Goal: Task Accomplishment & Management: Use online tool/utility

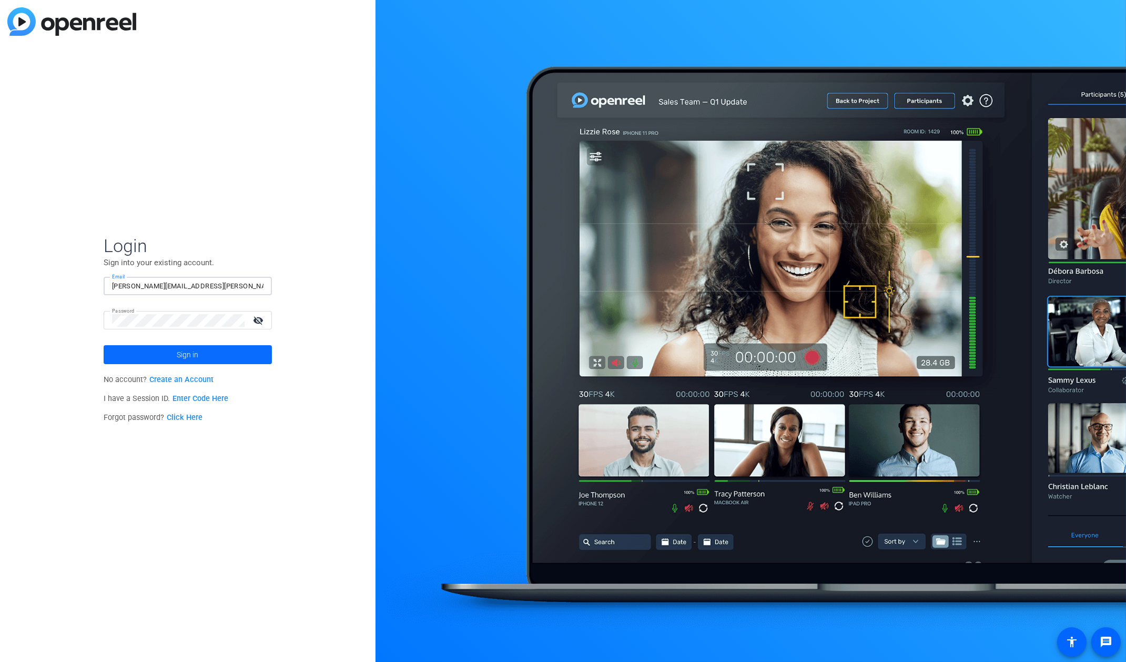
click at [170, 348] on span at bounding box center [188, 354] width 168 height 25
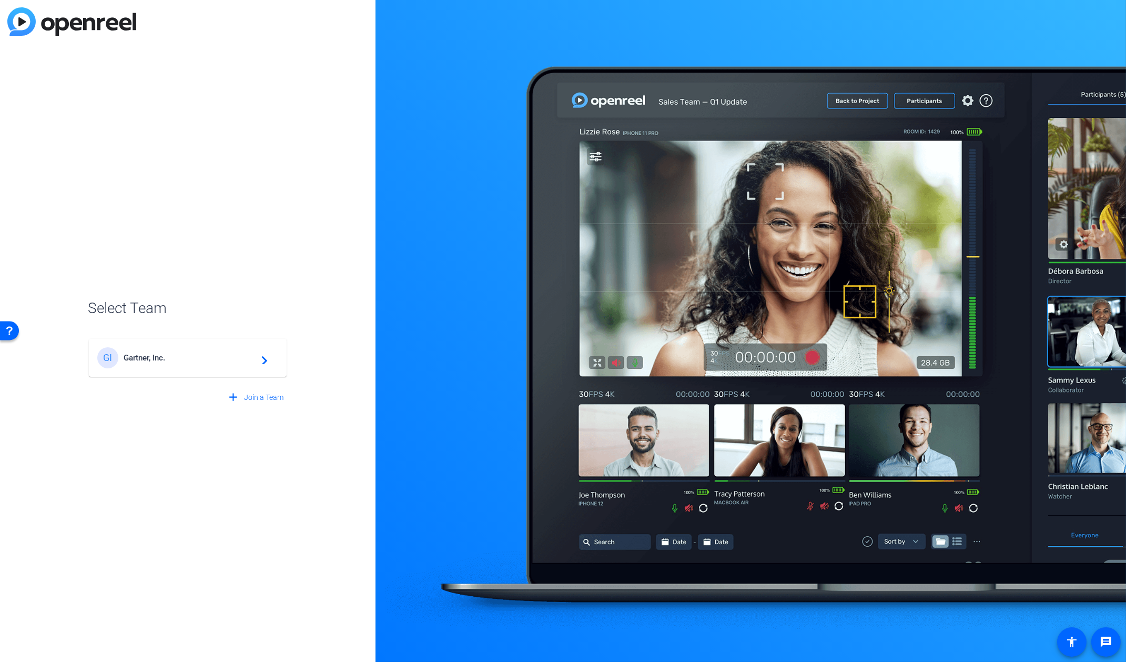
click at [201, 361] on span "Gartner, Inc." at bounding box center [189, 357] width 131 height 9
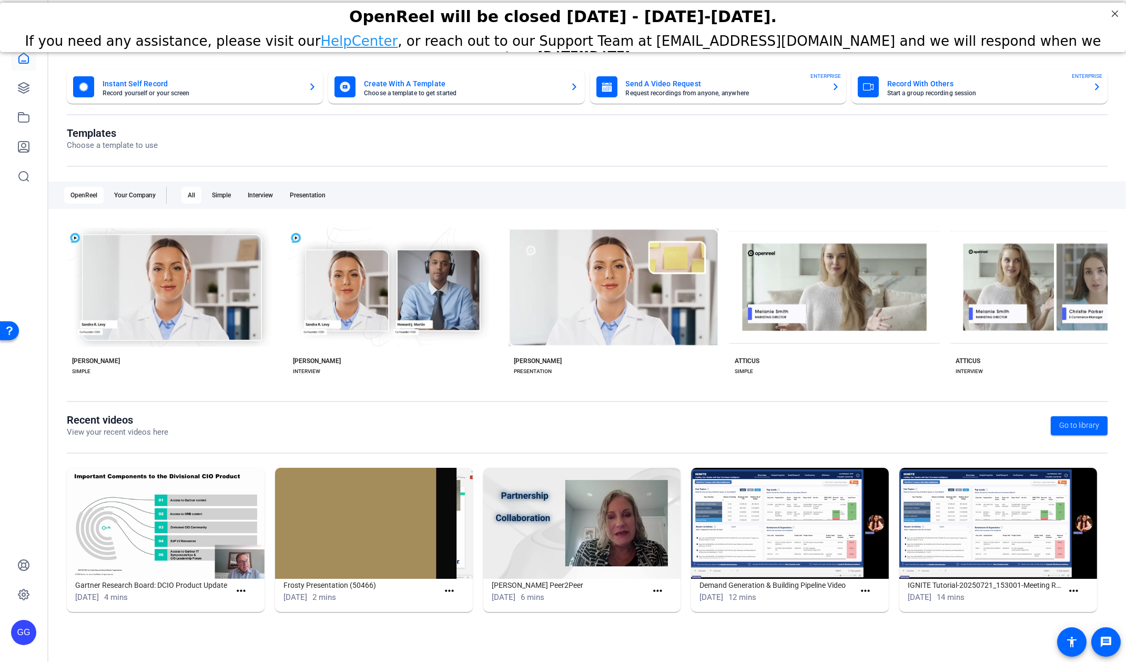
click at [8, 73] on div "GG" at bounding box center [23, 331] width 47 height 662
click at [21, 83] on icon at bounding box center [23, 88] width 13 height 13
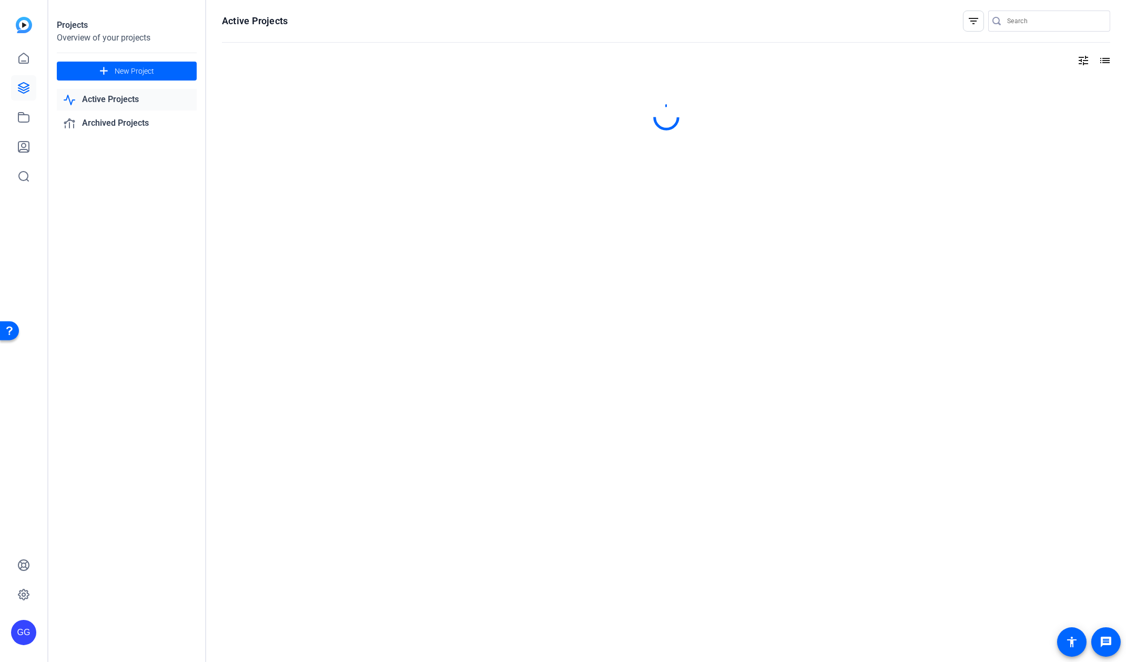
type input "[PERSON_NAME][EMAIL_ADDRESS][PERSON_NAME][PERSON_NAME][DOMAIN_NAME]"
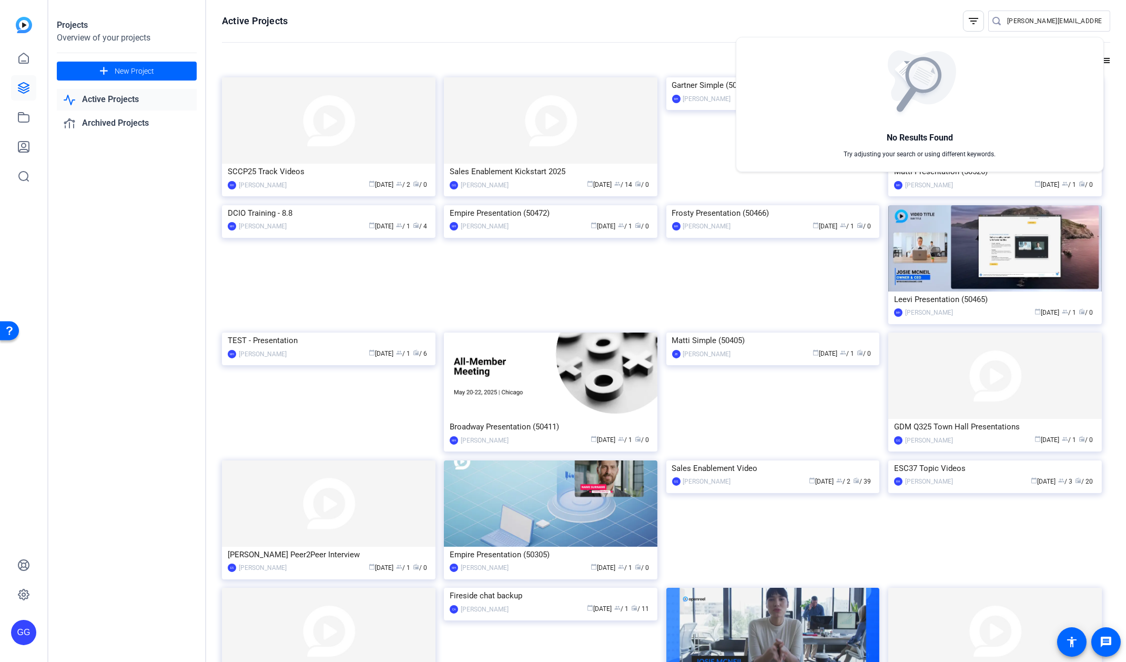
click at [95, 215] on div at bounding box center [563, 331] width 1126 height 662
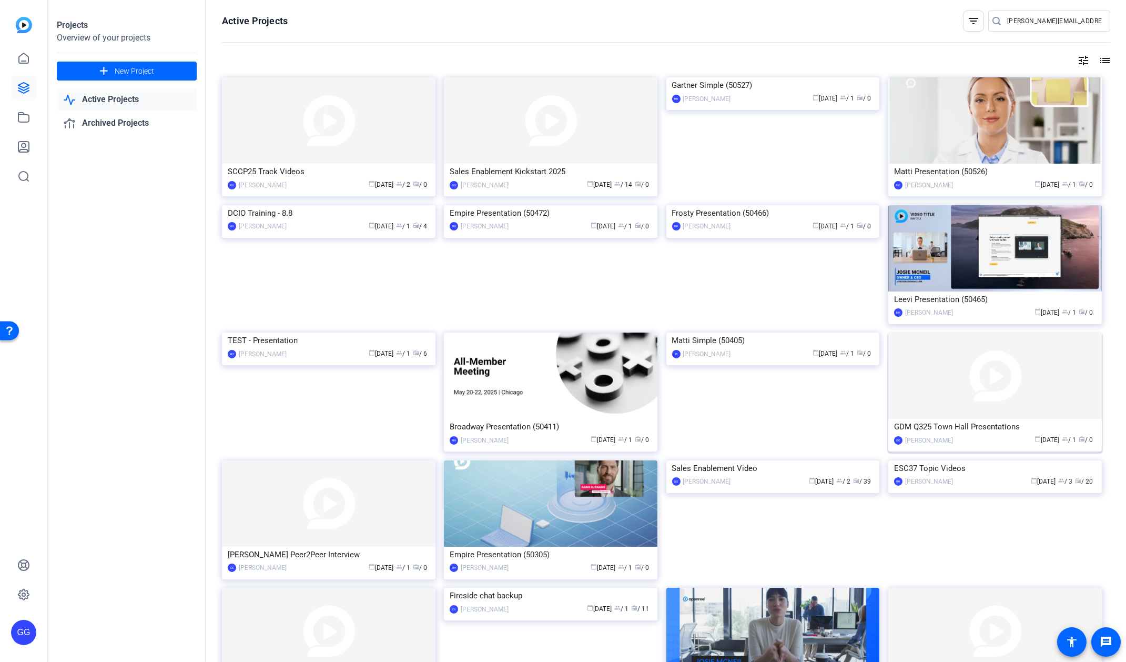
click at [968, 427] on div "GDM Q325 Town Hall Presentations" at bounding box center [995, 427] width 202 height 16
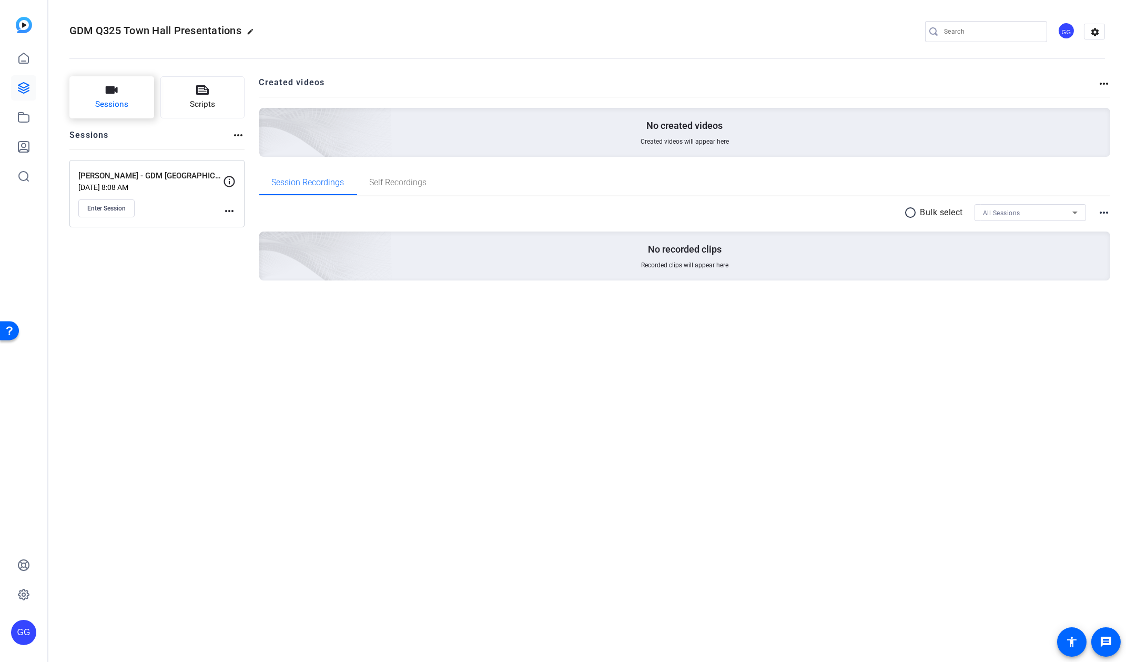
click at [125, 104] on span "Sessions" at bounding box center [111, 104] width 33 height 12
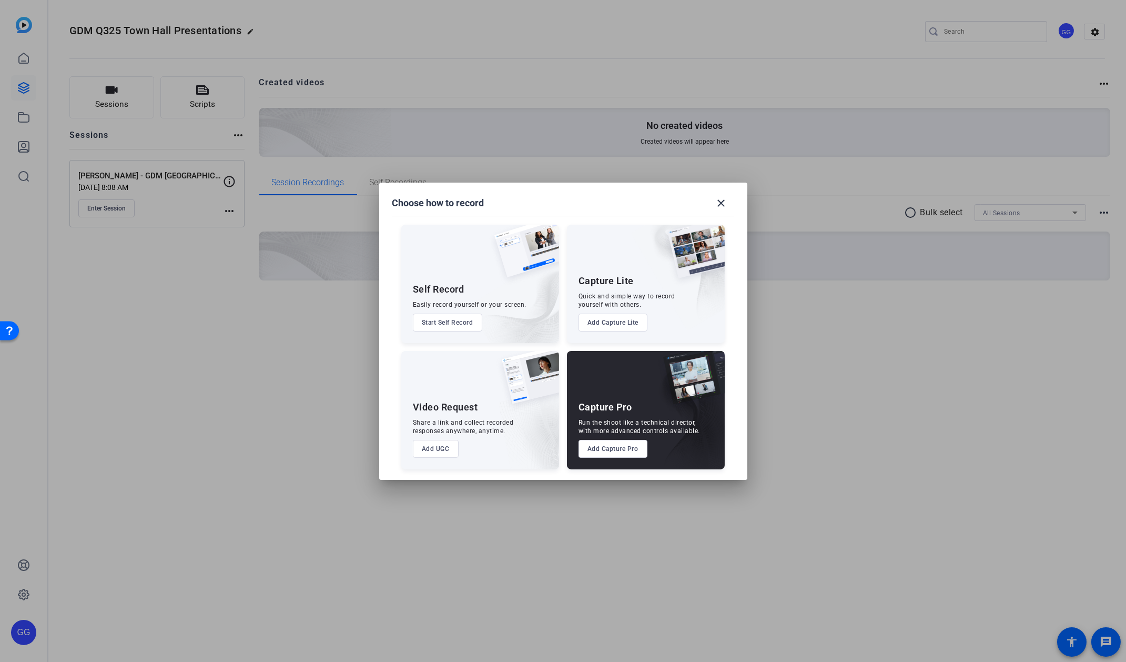
click at [624, 448] on button "Add Capture Pro" at bounding box center [613, 449] width 69 height 18
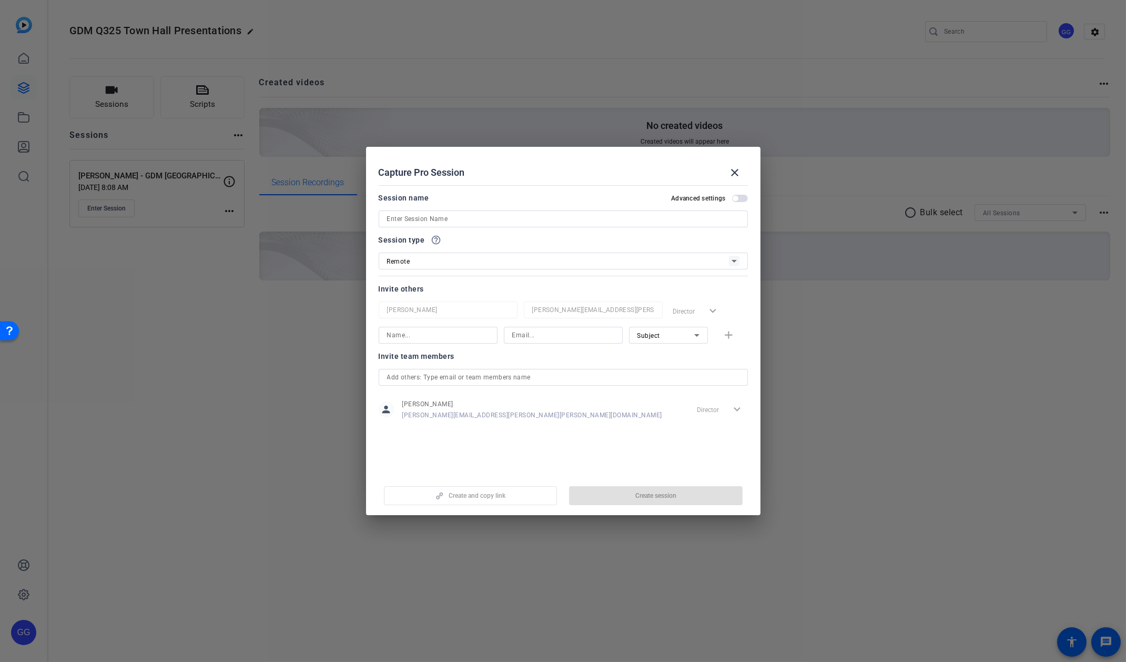
click at [458, 220] on input at bounding box center [563, 218] width 352 height 13
type input "[PERSON_NAME] - GDM [GEOGRAPHIC_DATA]"
click at [468, 376] on input "text" at bounding box center [563, 377] width 352 height 13
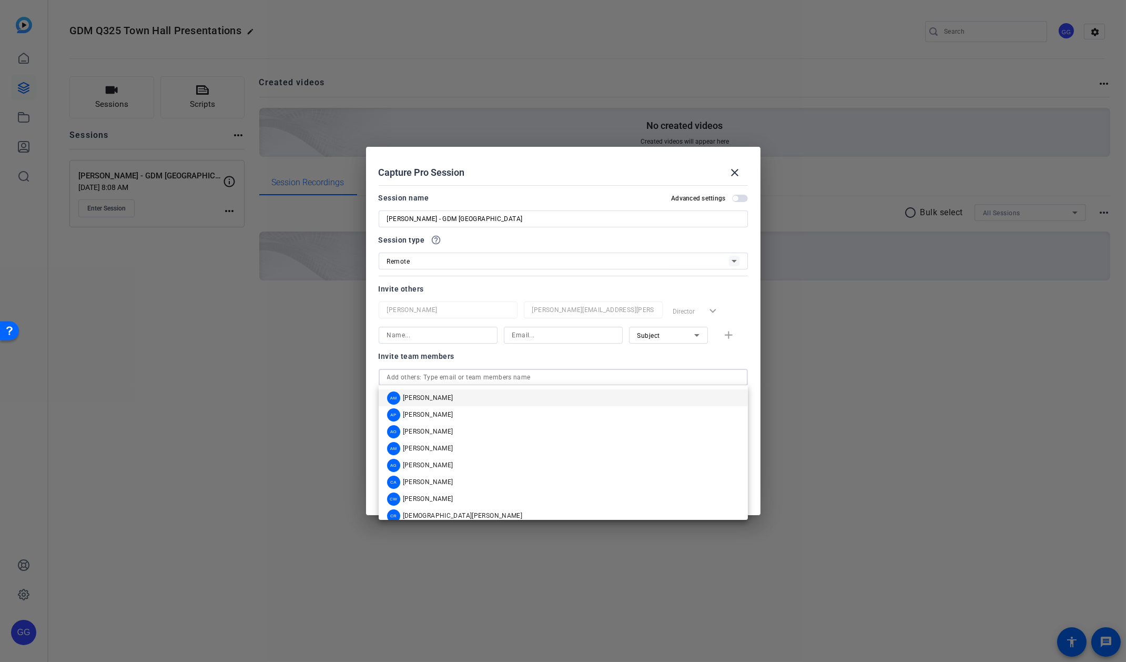
click at [719, 377] on input "text" at bounding box center [563, 377] width 352 height 13
click at [739, 377] on div at bounding box center [739, 377] width 0 height 0
click at [429, 460] on span "[PERSON_NAME]" at bounding box center [428, 463] width 50 height 8
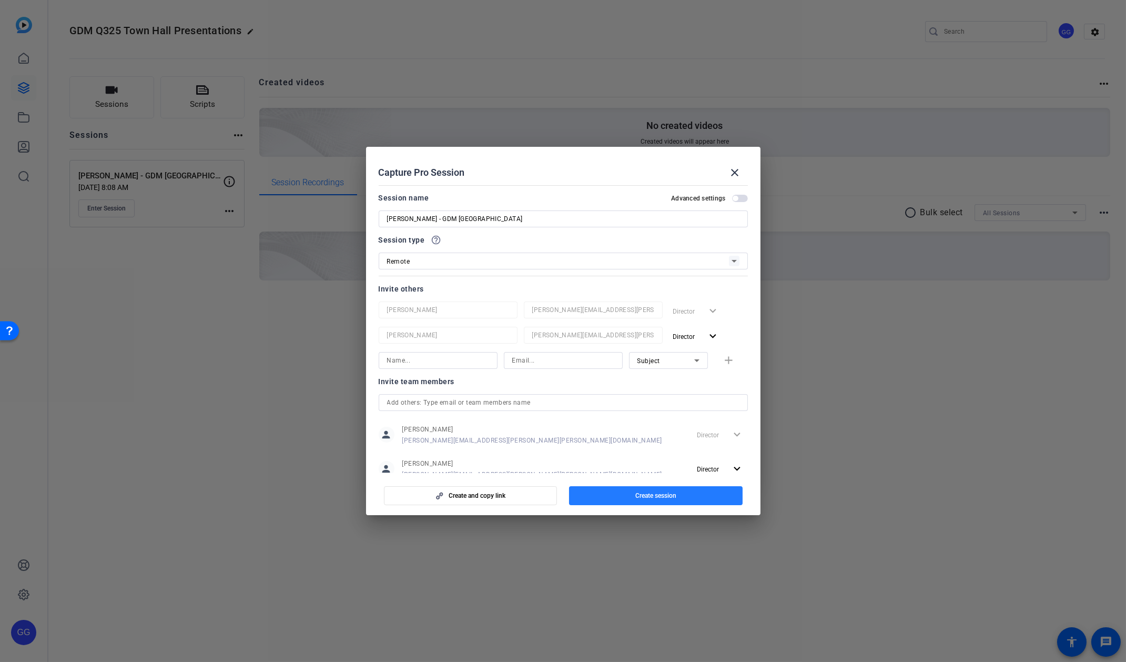
click at [672, 499] on span "Create session" at bounding box center [655, 495] width 41 height 8
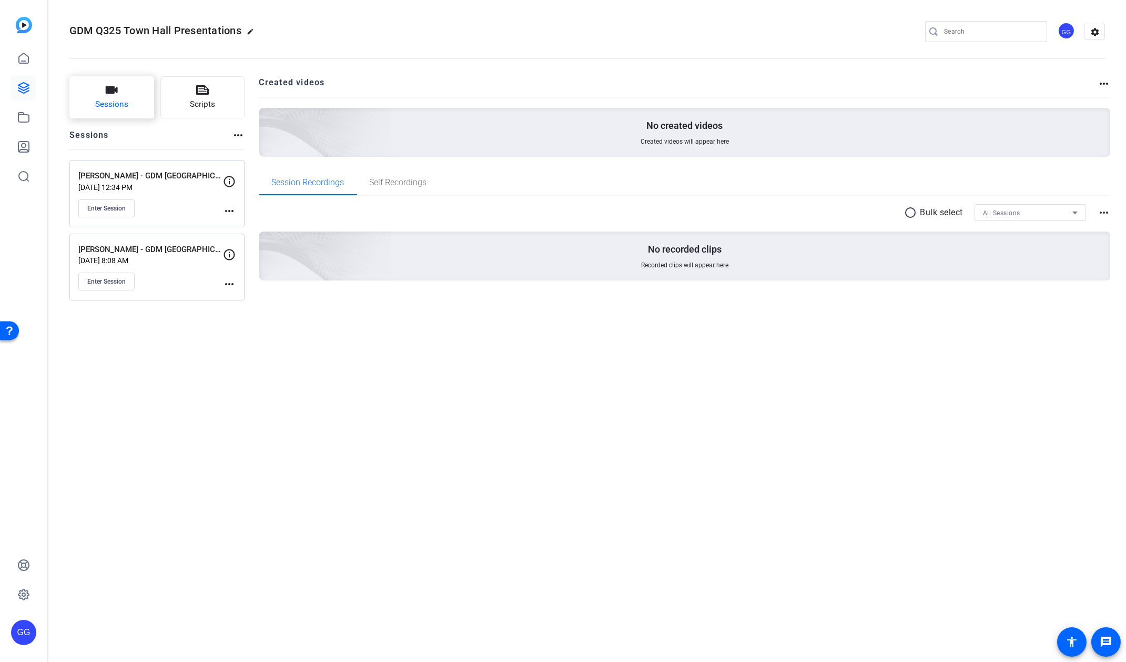
click at [108, 93] on icon "button" at bounding box center [112, 89] width 12 height 7
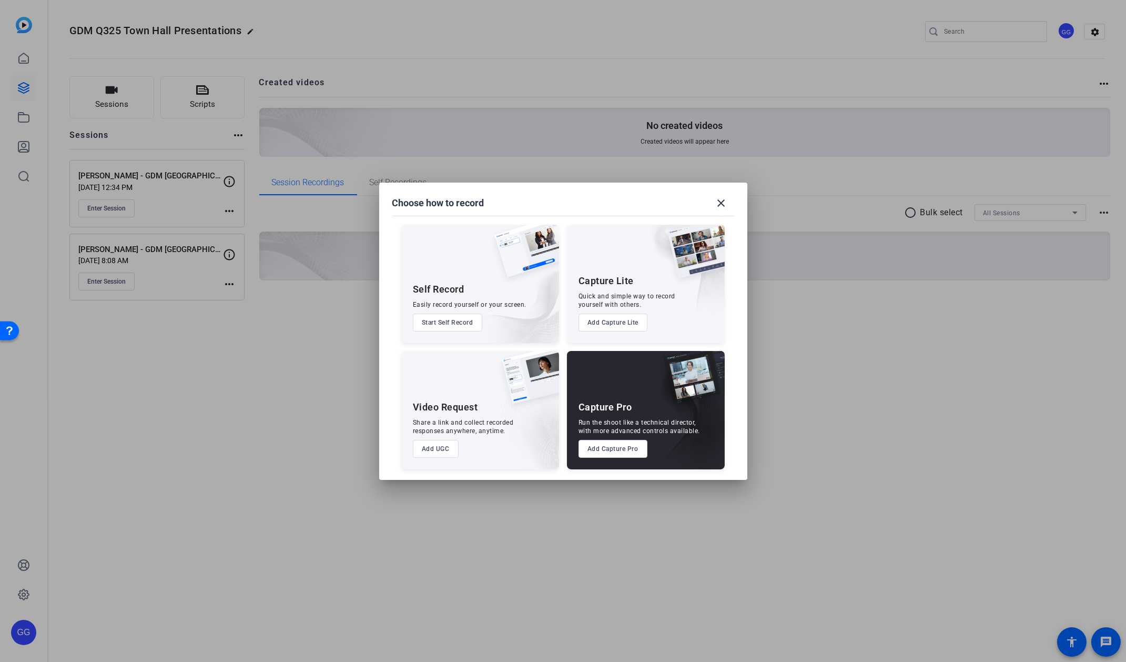
click at [607, 452] on button "Add Capture Pro" at bounding box center [613, 449] width 69 height 18
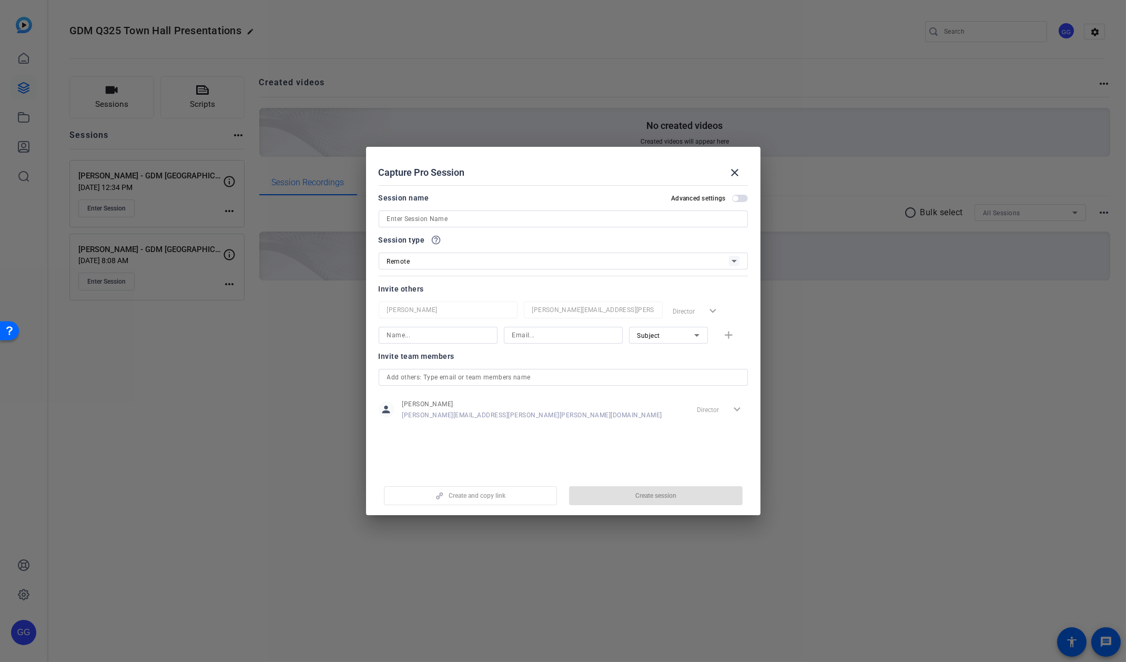
click at [416, 228] on div at bounding box center [563, 233] width 369 height 12
click at [419, 222] on input at bounding box center [563, 218] width 352 height 13
type input "[PERSON_NAME] - GDM [GEOGRAPHIC_DATA]"
click at [659, 493] on span "Create session" at bounding box center [655, 495] width 41 height 8
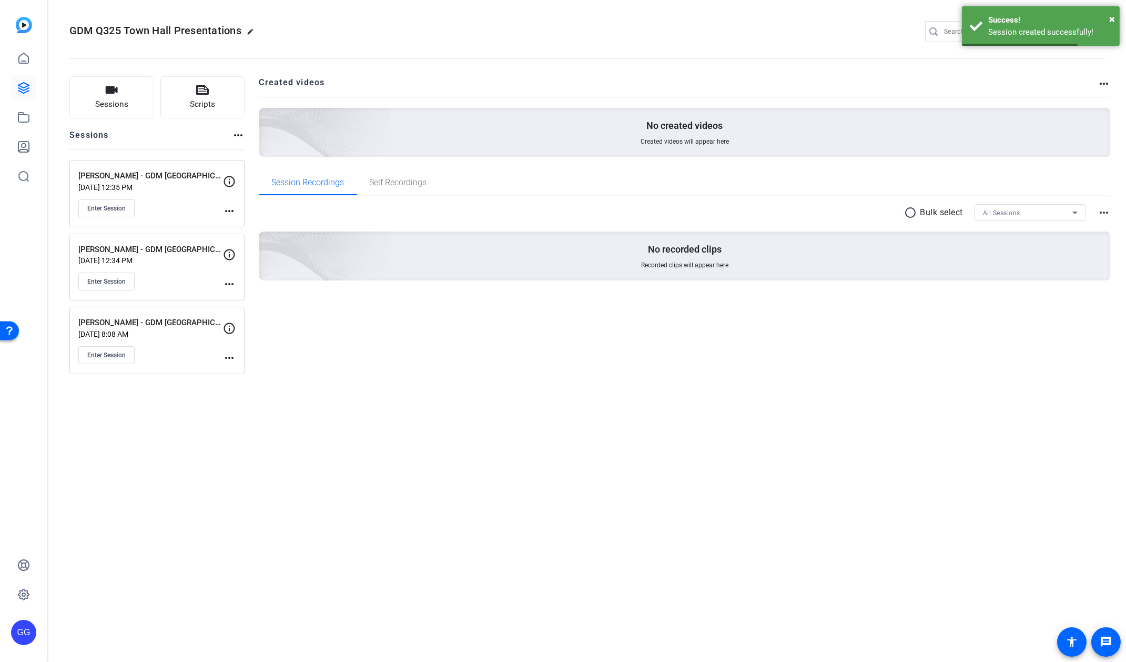
click at [664, 485] on div "GDM Q325 Town Hall Presentations edit GG settings Sessions Scripts Sessions mor…" at bounding box center [587, 331] width 1078 height 662
